Goal: Task Accomplishment & Management: Manage account settings

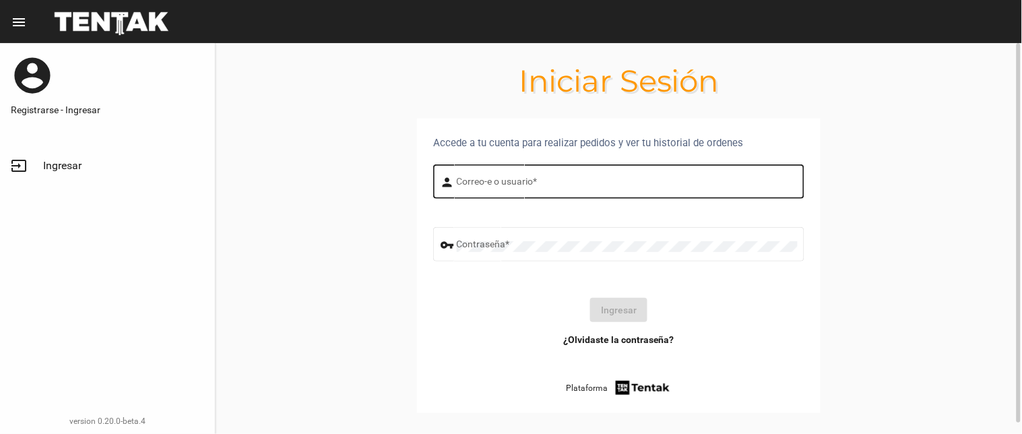
drag, startPoint x: 539, startPoint y: 179, endPoint x: 548, endPoint y: 179, distance: 8.8
click at [539, 179] on input "Correo-e o usuario *" at bounding box center [627, 184] width 341 height 11
type input "flopyganora"
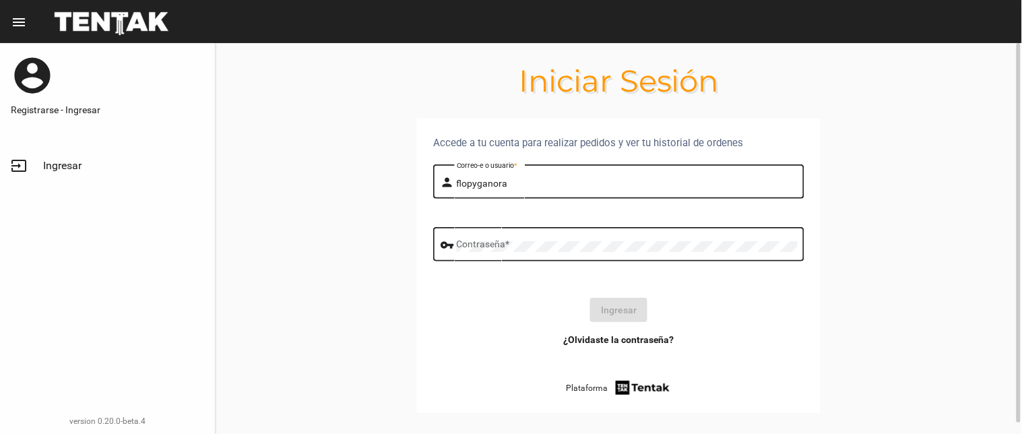
click at [563, 239] on div "Contraseña *" at bounding box center [627, 242] width 341 height 37
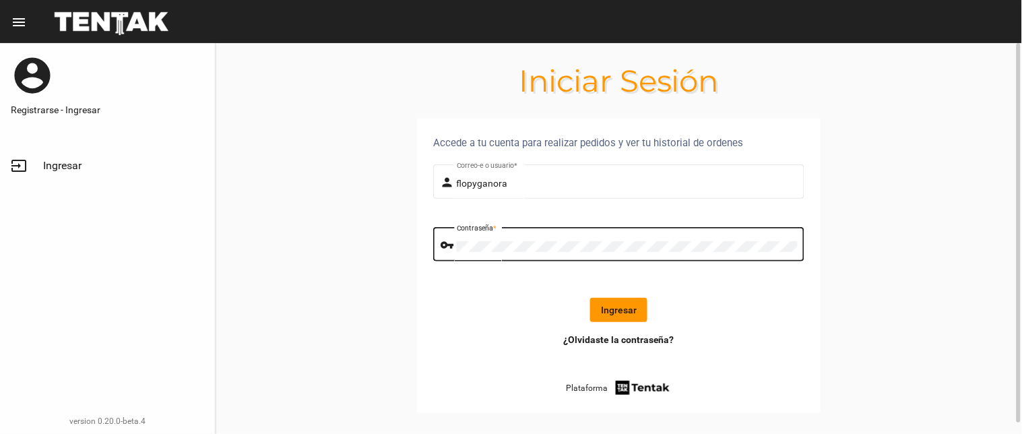
click button "Ingresar" at bounding box center [618, 310] width 57 height 24
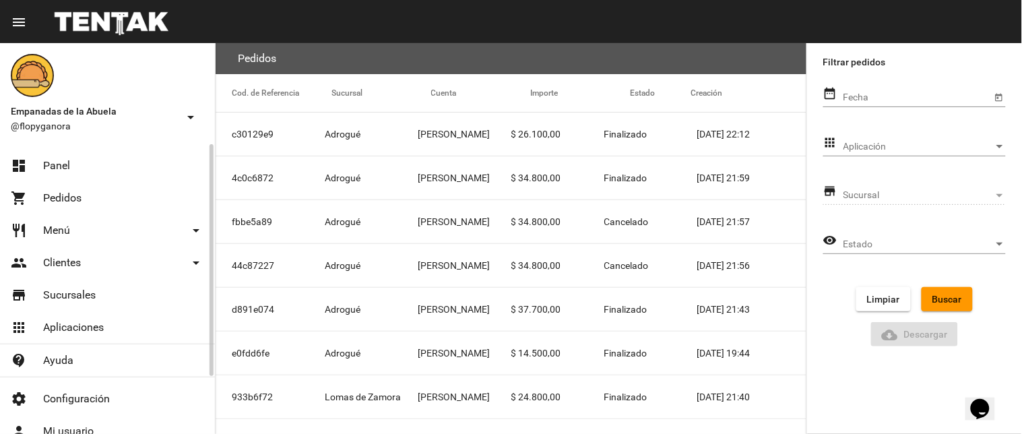
click at [56, 178] on link "dashboard Panel" at bounding box center [107, 166] width 215 height 32
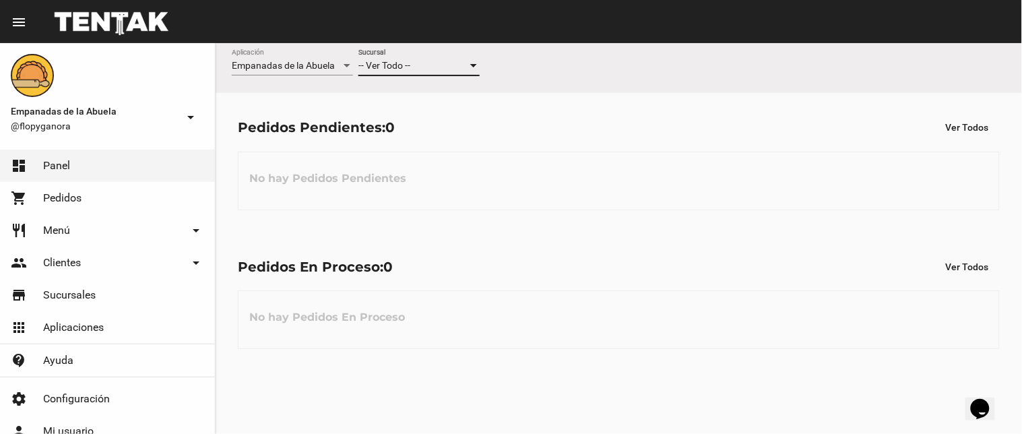
click at [408, 64] on span "-- Ver Todo --" at bounding box center [385, 65] width 52 height 11
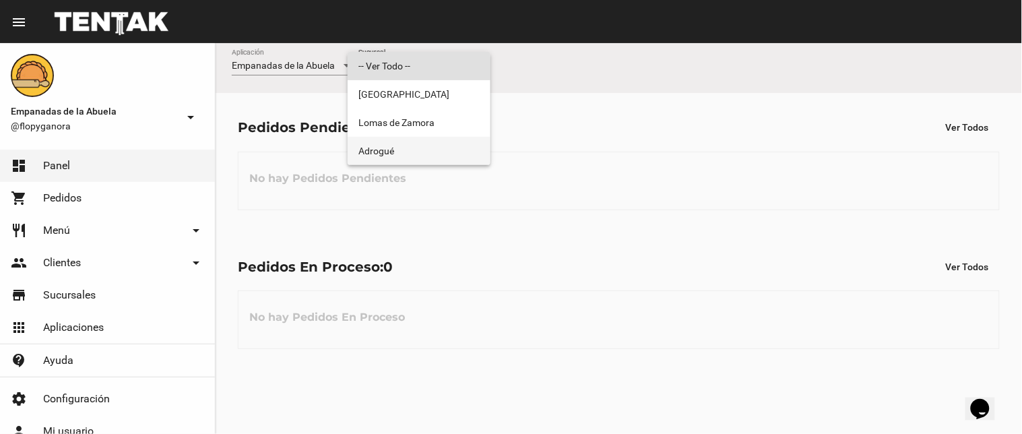
click at [396, 144] on span "Adrogué" at bounding box center [419, 151] width 121 height 28
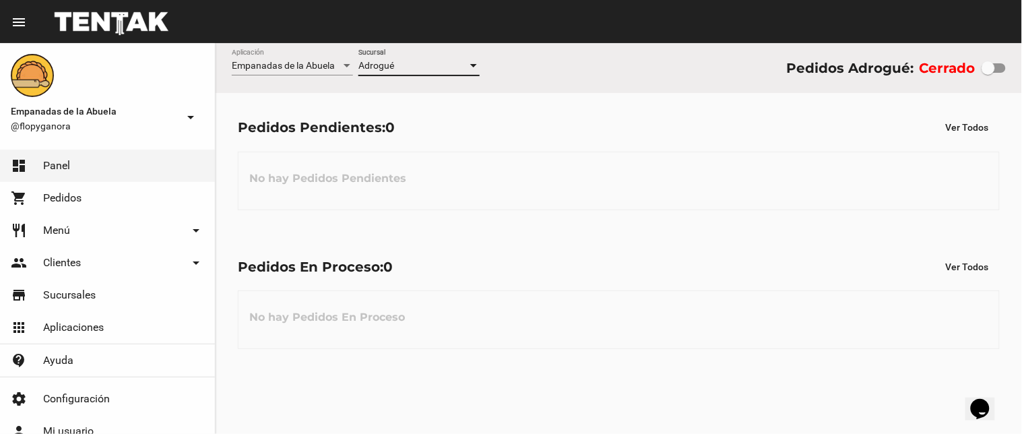
click at [992, 75] on label at bounding box center [994, 68] width 24 height 16
click at [989, 73] on input "checkbox" at bounding box center [988, 73] width 1 height 1
checkbox input "true"
click at [390, 65] on span "Adrogué" at bounding box center [377, 65] width 36 height 11
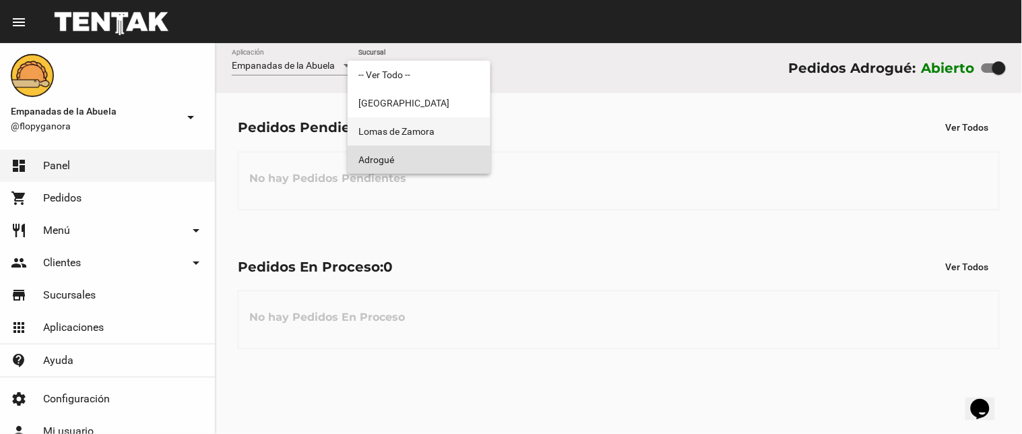
click at [404, 138] on span "Lomas de Zamora" at bounding box center [419, 131] width 121 height 28
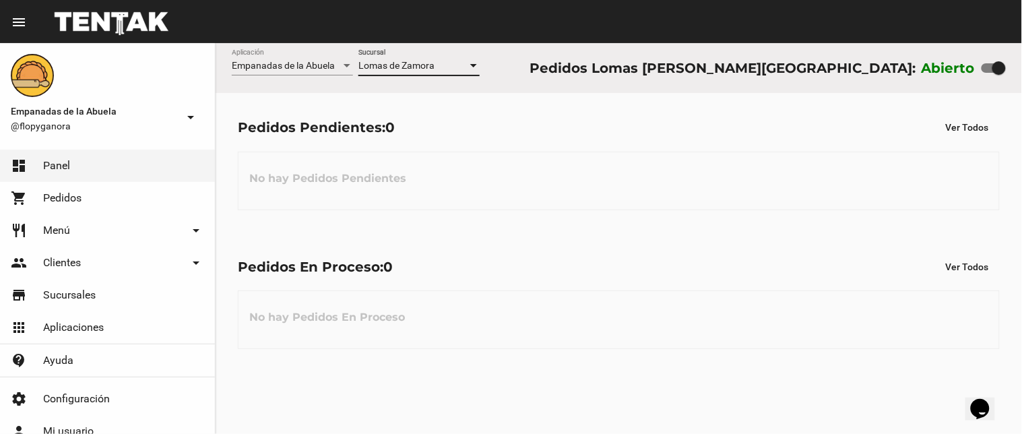
click at [427, 61] on span "Lomas de Zamora" at bounding box center [397, 65] width 76 height 11
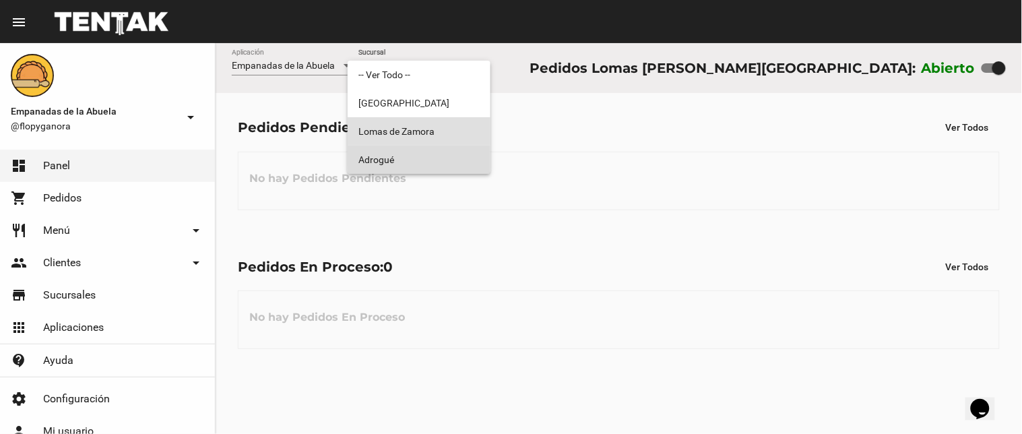
click at [408, 156] on span "Adrogué" at bounding box center [419, 160] width 121 height 28
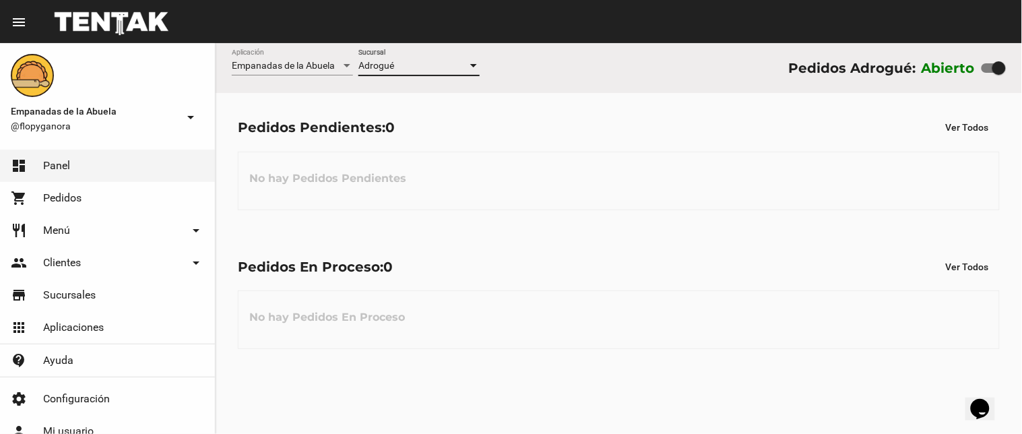
click at [611, 175] on div "No hay Pedidos Pendientes" at bounding box center [619, 181] width 762 height 59
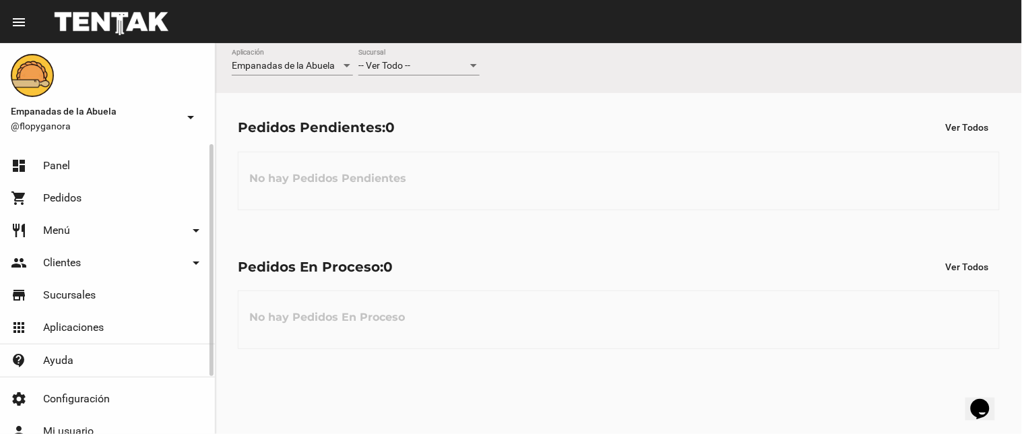
click at [36, 164] on link "dashboard Panel" at bounding box center [107, 166] width 215 height 32
click at [406, 59] on div "-- Ver Todo -- Sucursal" at bounding box center [419, 62] width 121 height 26
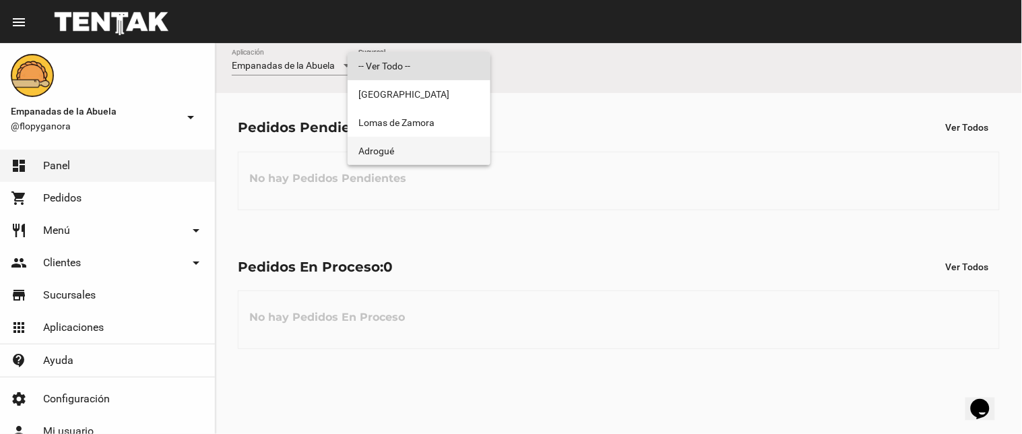
click at [407, 162] on span "Adrogué" at bounding box center [419, 151] width 121 height 28
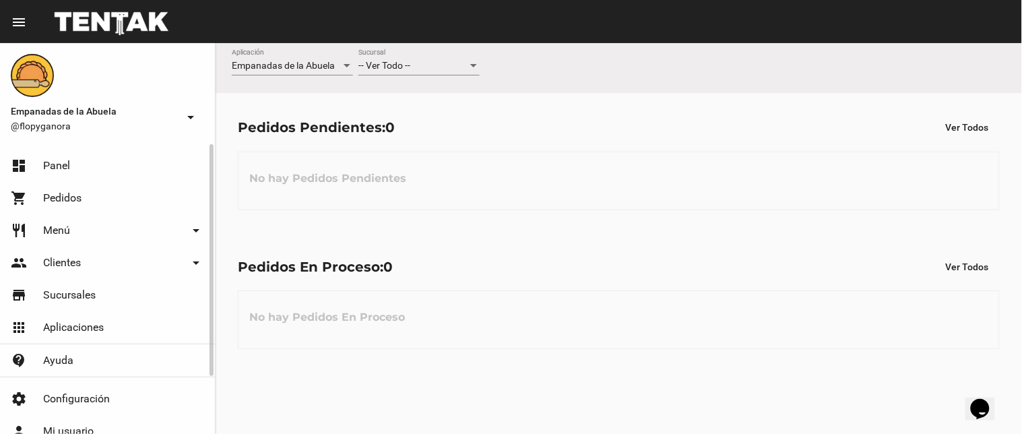
click at [88, 175] on link "dashboard Panel" at bounding box center [107, 166] width 215 height 32
drag, startPoint x: 541, startPoint y: 272, endPoint x: 307, endPoint y: 16, distance: 346.9
click at [540, 267] on div "Pedidos En Proceso: 0 Ver Todos" at bounding box center [619, 267] width 762 height 24
click at [34, 158] on link "dashboard Panel" at bounding box center [107, 166] width 215 height 32
